Goal: Find specific page/section: Find specific page/section

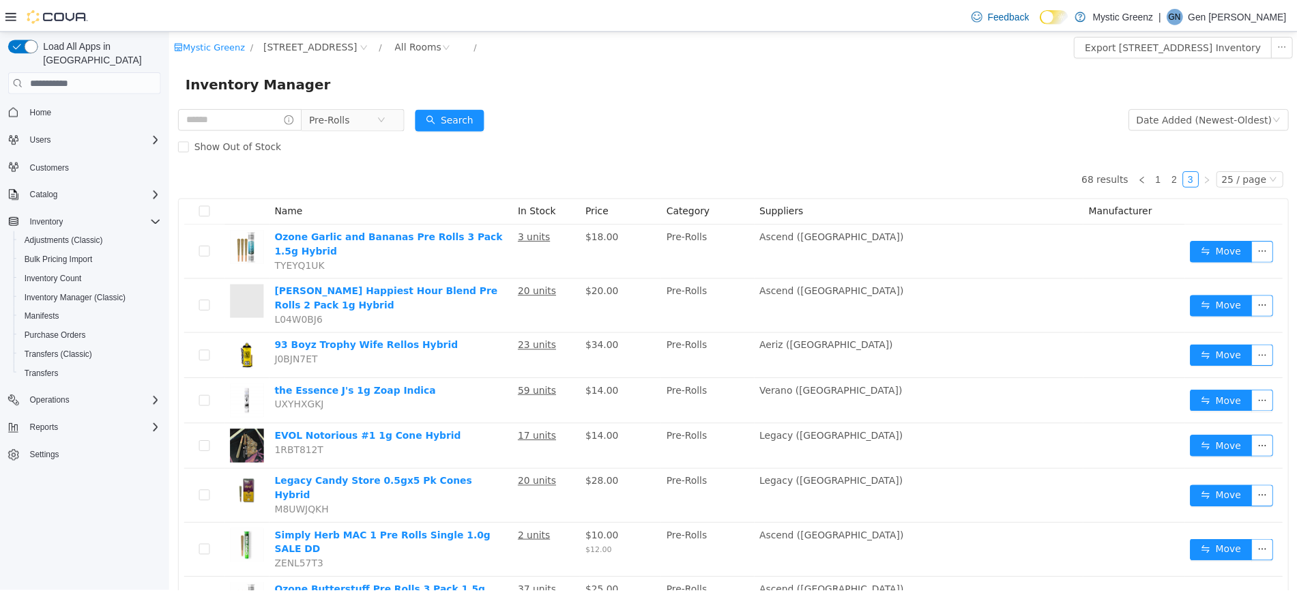
scroll to position [613, 0]
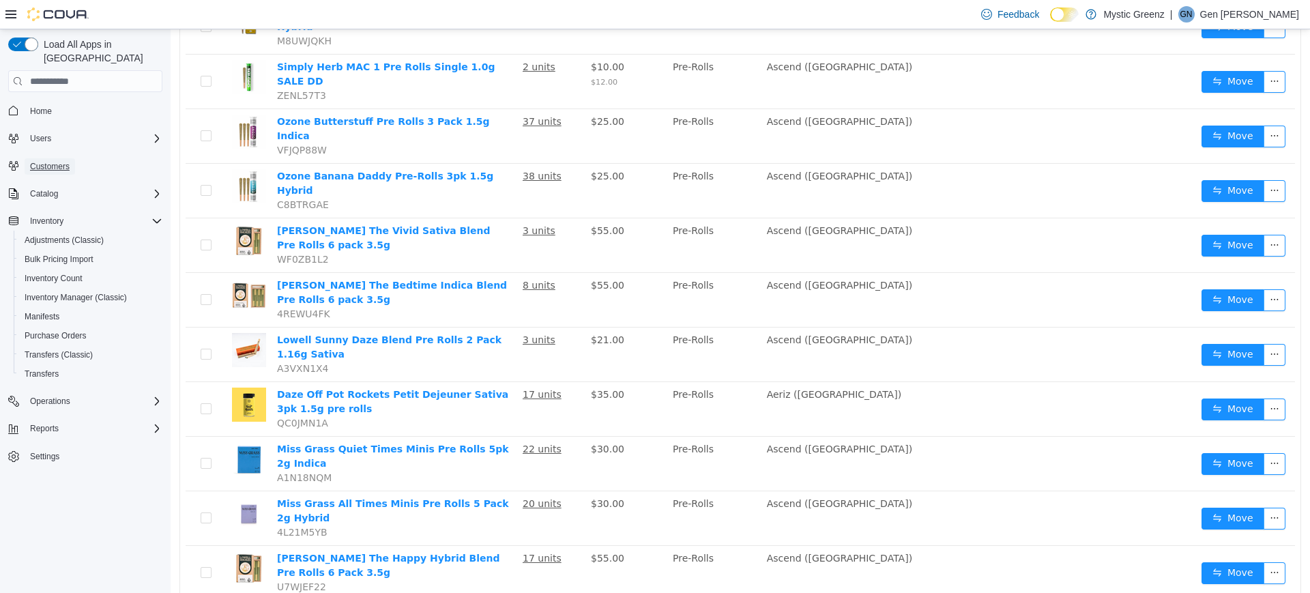
click at [37, 161] on span "Customers" at bounding box center [50, 166] width 40 height 11
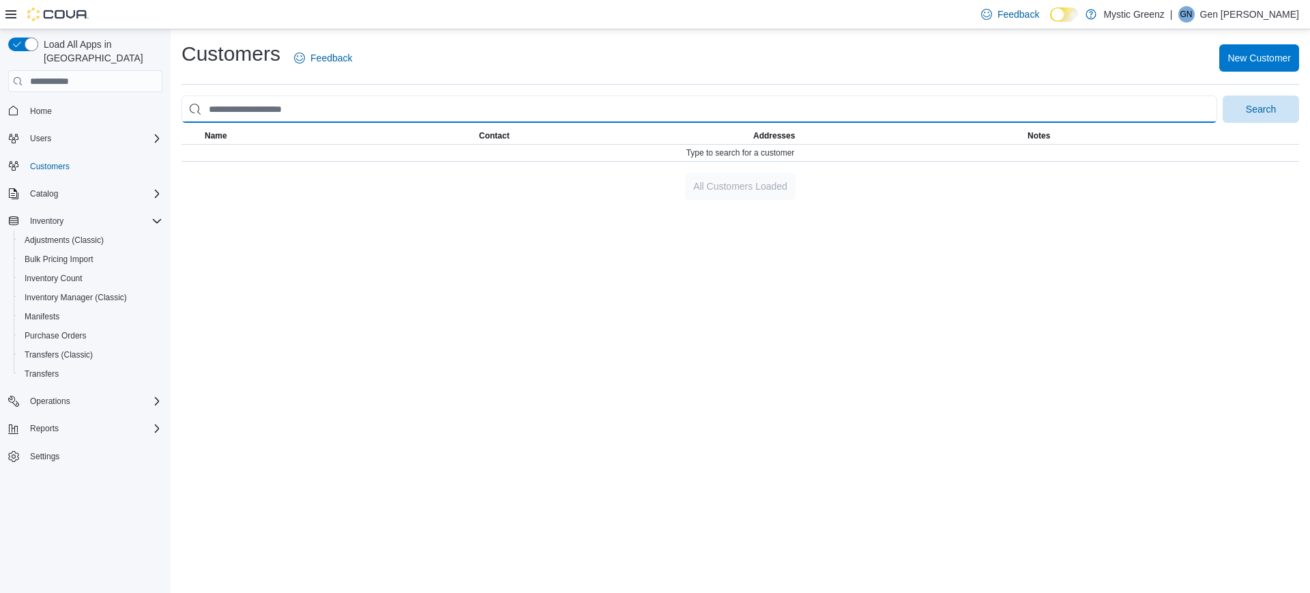
click at [249, 104] on input "search" at bounding box center [699, 109] width 1036 height 27
type input "*****"
click at [1223, 96] on button "Search" at bounding box center [1261, 109] width 76 height 27
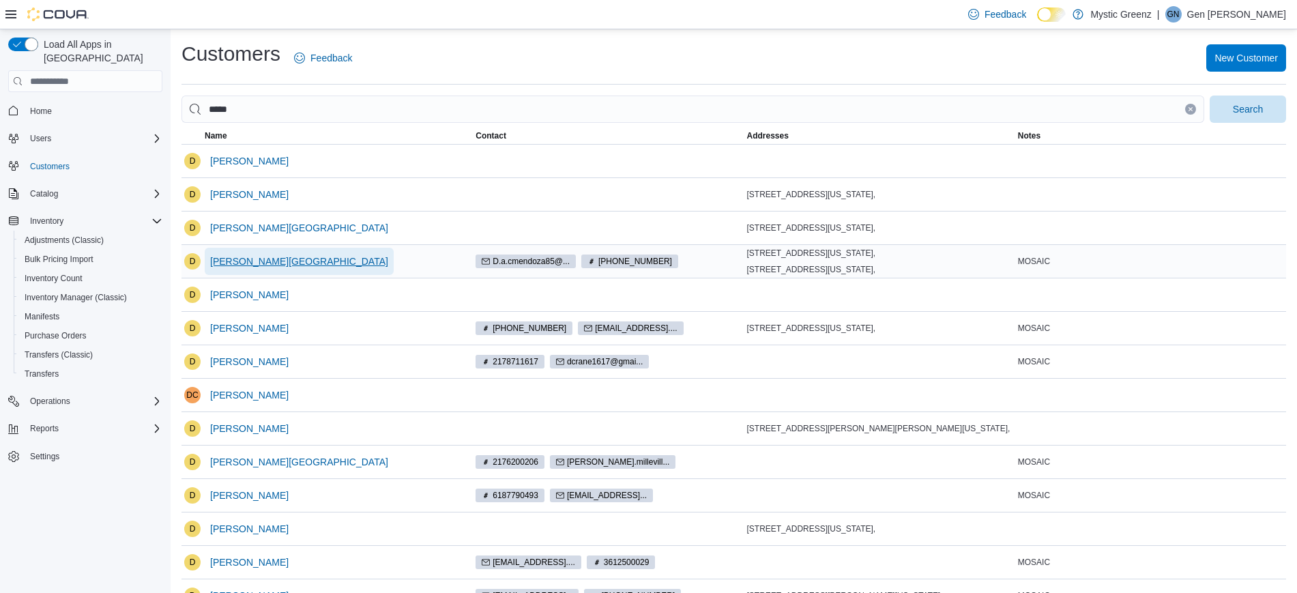
click at [261, 269] on span "[PERSON_NAME][GEOGRAPHIC_DATA]" at bounding box center [299, 261] width 178 height 27
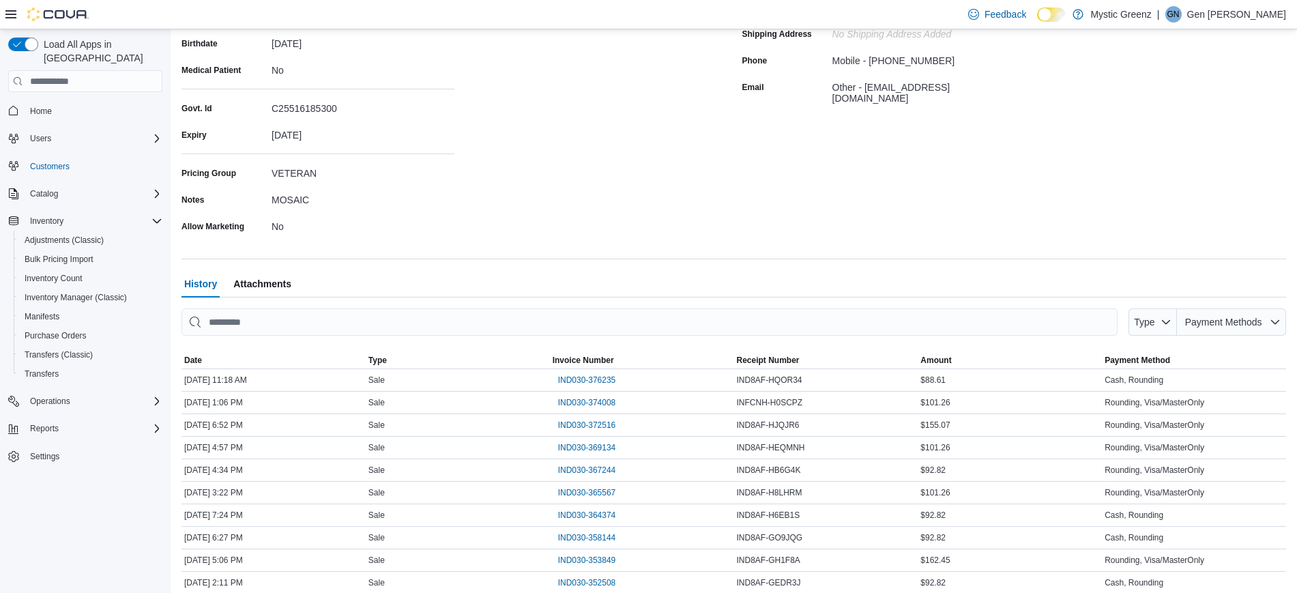
scroll to position [256, 0]
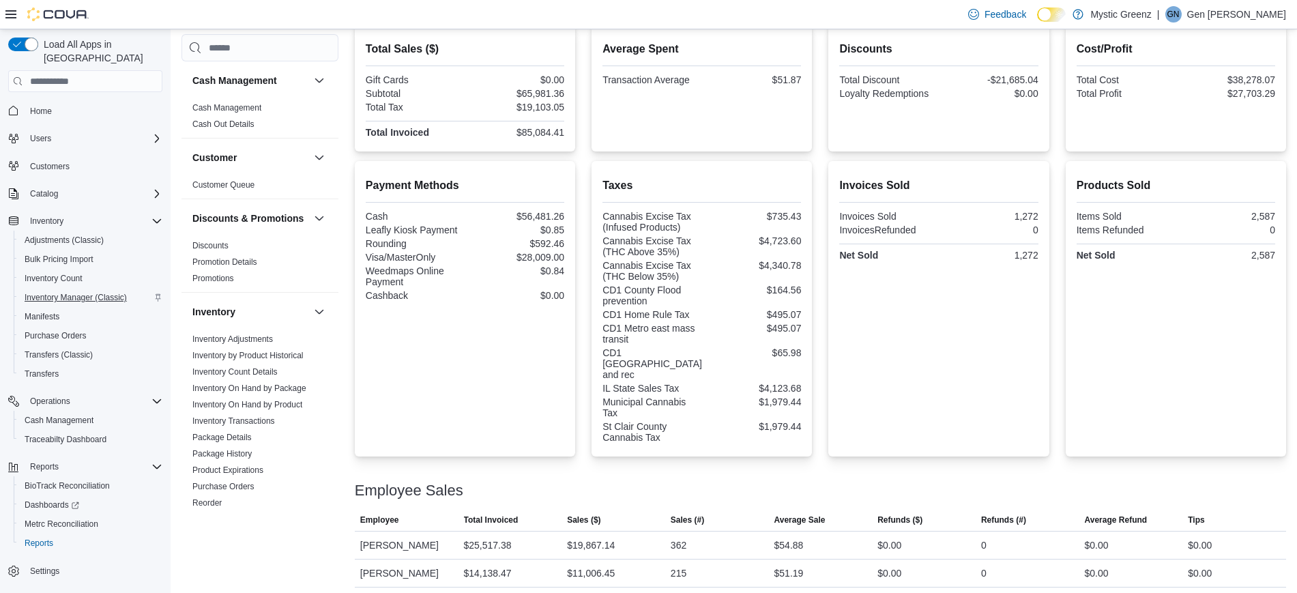
scroll to position [396, 0]
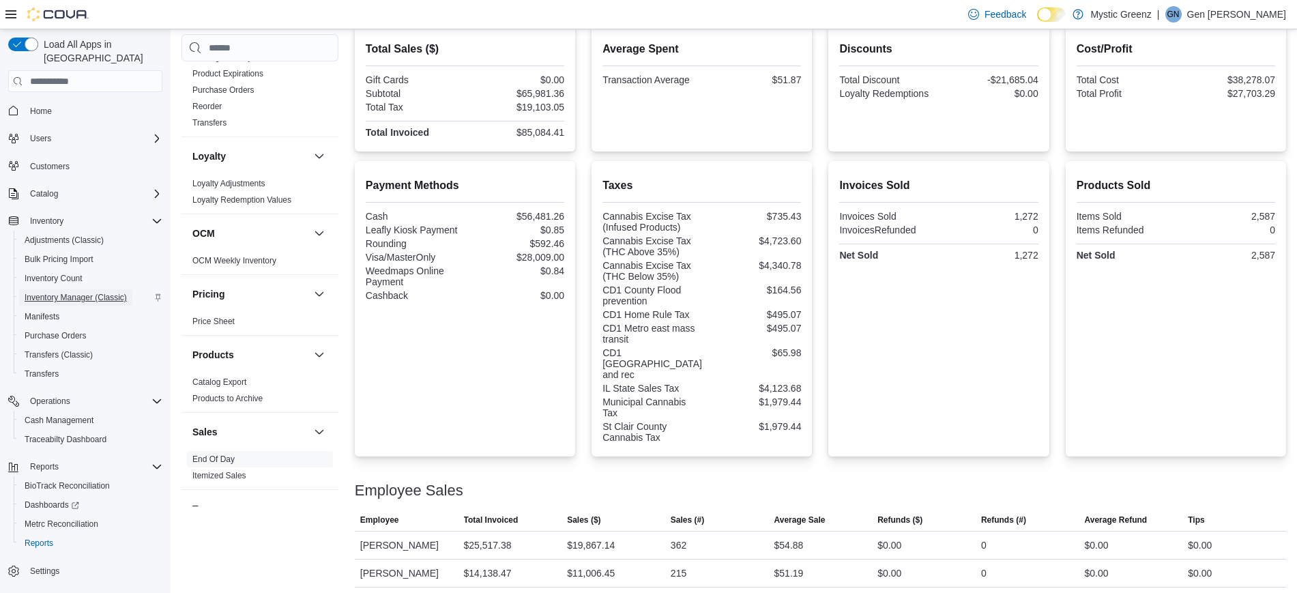
click at [81, 292] on span "Inventory Manager (Classic)" at bounding box center [76, 297] width 102 height 11
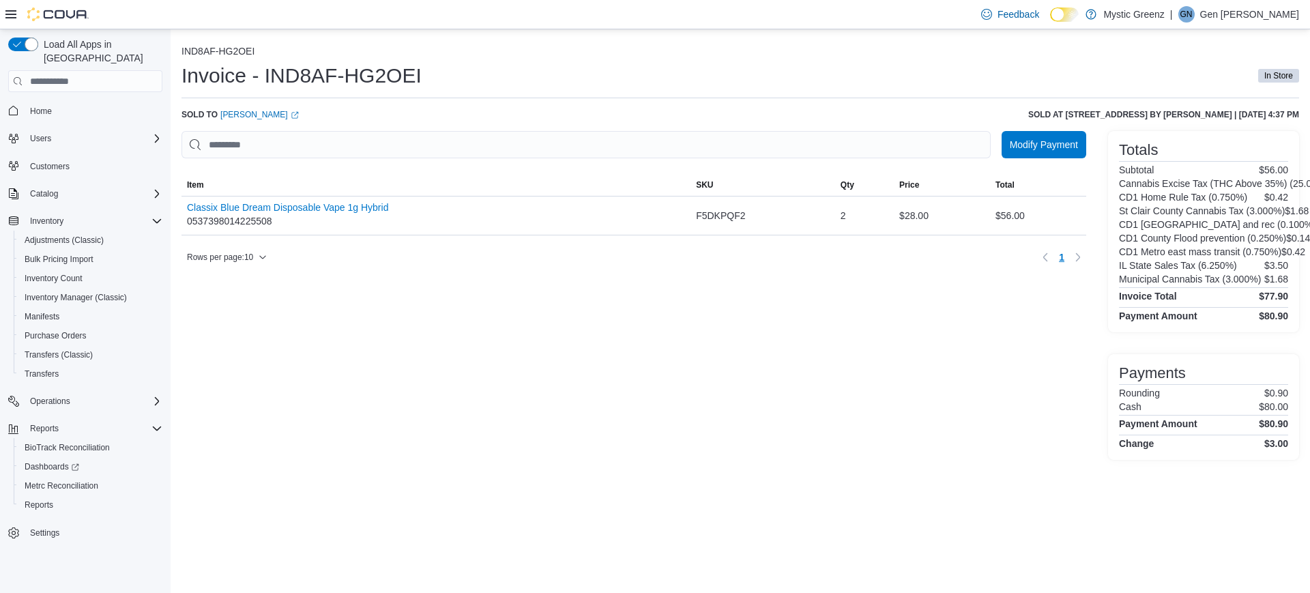
click at [897, 422] on div "Modify Payment Sorting MemoryTable from EuiInMemoryTable; Page 1 of 1. Item SKU…" at bounding box center [633, 295] width 905 height 329
